Goal: Task Accomplishment & Management: Manage account settings

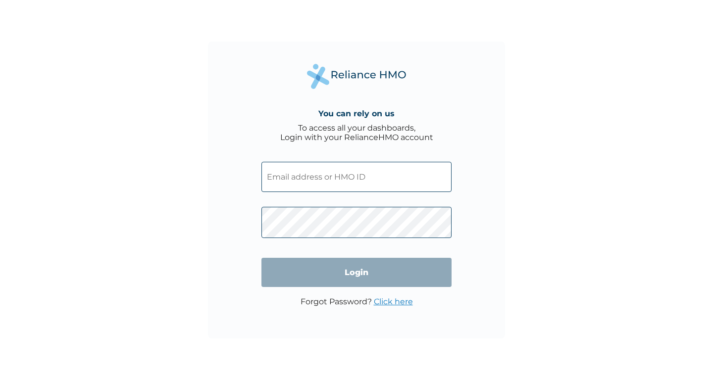
click at [288, 179] on input "text" at bounding box center [356, 177] width 190 height 30
type input "SPR/10003/A"
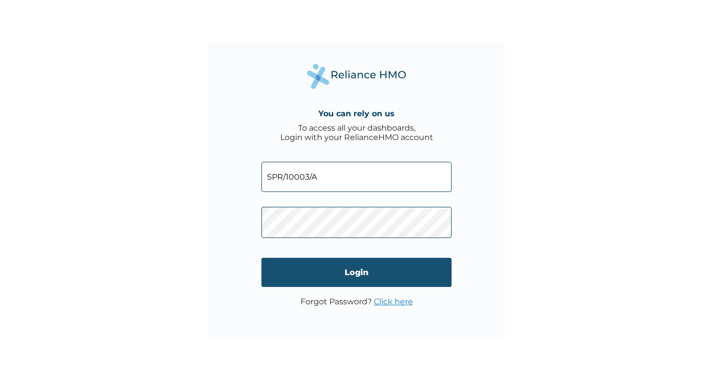
click at [346, 271] on input "Login" at bounding box center [356, 272] width 190 height 29
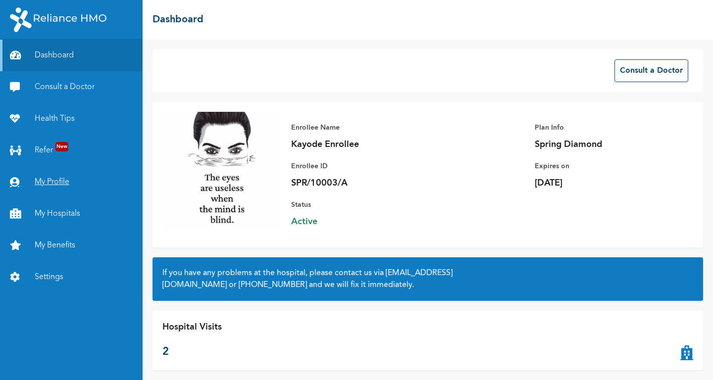
click at [50, 184] on link "My Profile" at bounding box center [71, 182] width 143 height 32
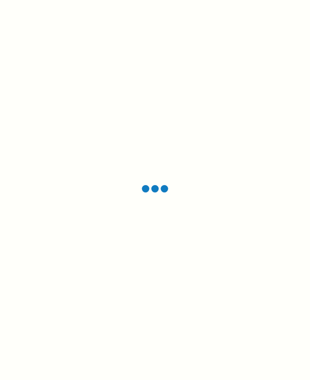
click at [199, 66] on div at bounding box center [155, 190] width 310 height 380
